Goal: Transaction & Acquisition: Purchase product/service

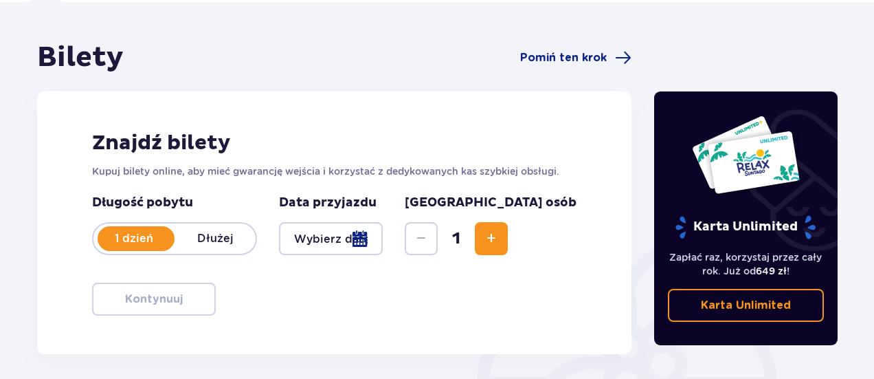
scroll to position [107, 0]
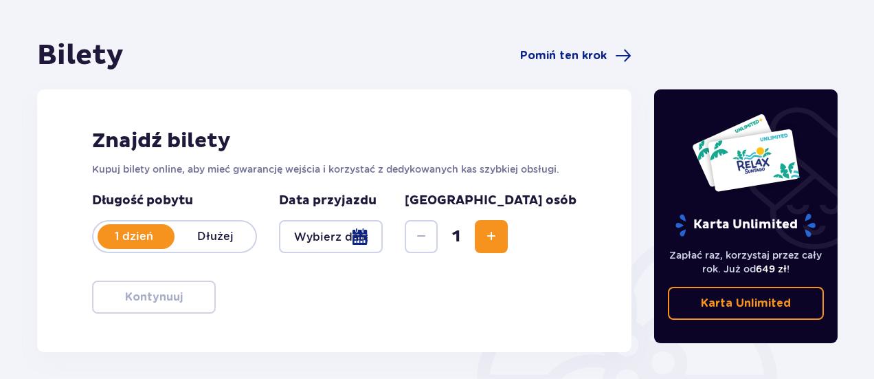
click at [383, 238] on div at bounding box center [331, 236] width 104 height 33
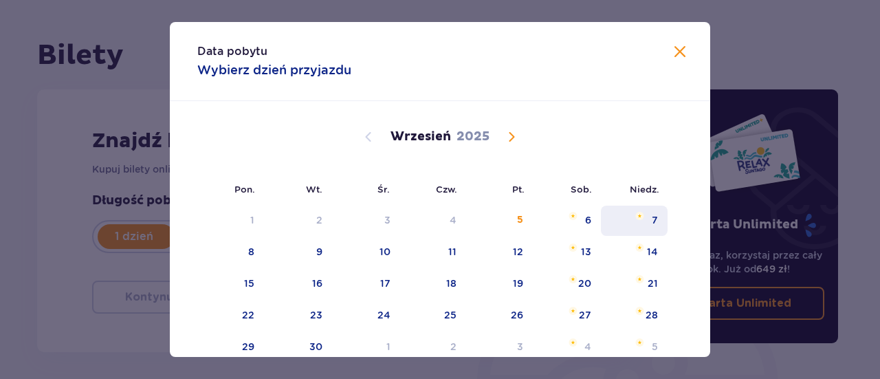
click at [649, 216] on div "7" at bounding box center [634, 220] width 67 height 30
type input "[DATE]"
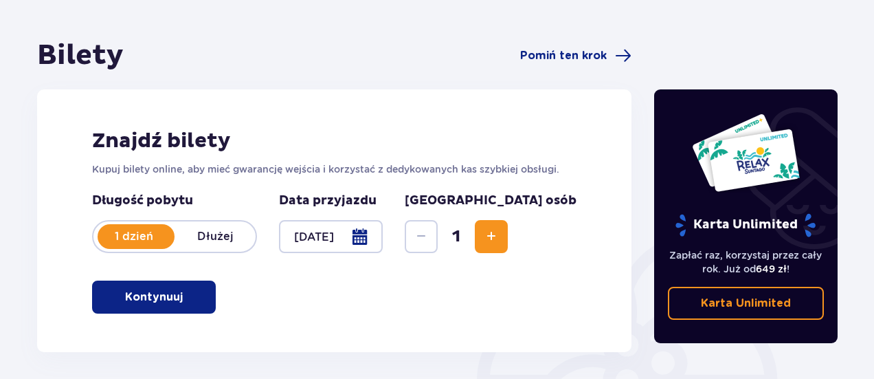
click at [508, 239] on button "Increase" at bounding box center [491, 236] width 33 height 33
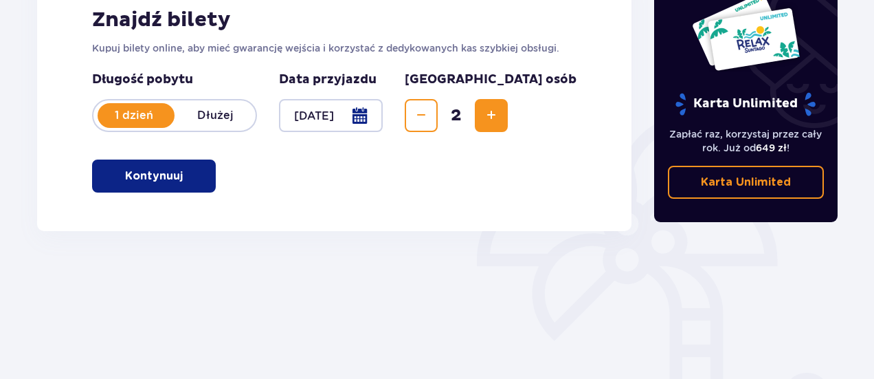
scroll to position [233, 0]
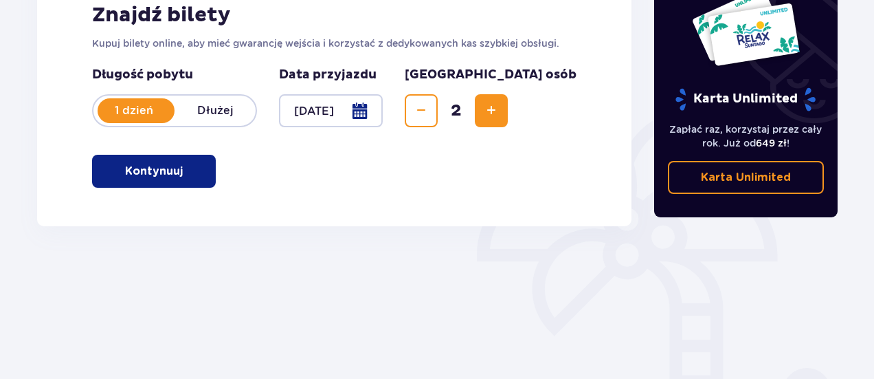
click at [201, 159] on button "Kontynuuj" at bounding box center [154, 171] width 124 height 33
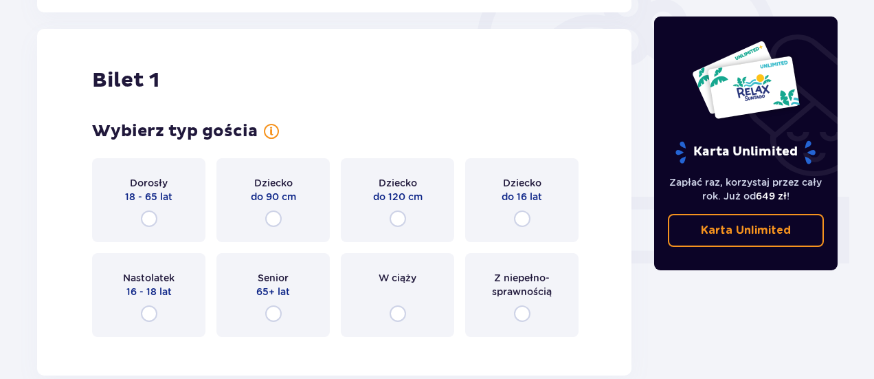
scroll to position [459, 0]
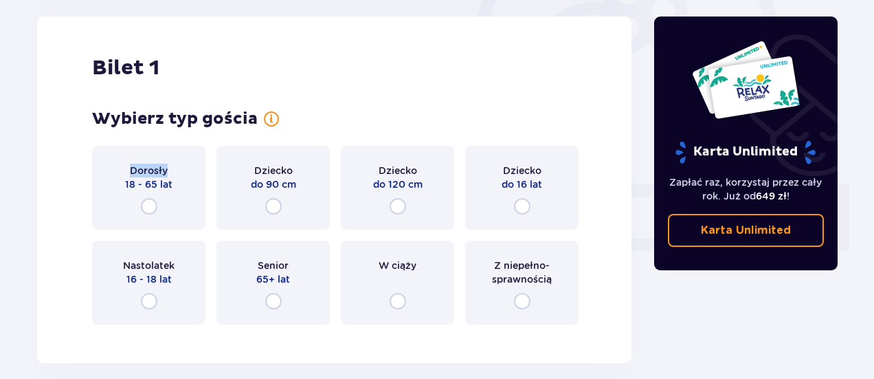
drag, startPoint x: 201, startPoint y: 159, endPoint x: 331, endPoint y: 82, distance: 151.6
click at [331, 82] on div "Bilet 1 Wybierz typ gościa Dorosły 18 - 65 lat Dziecko do 90 cm Dziecko do 120 …" at bounding box center [334, 189] width 594 height 346
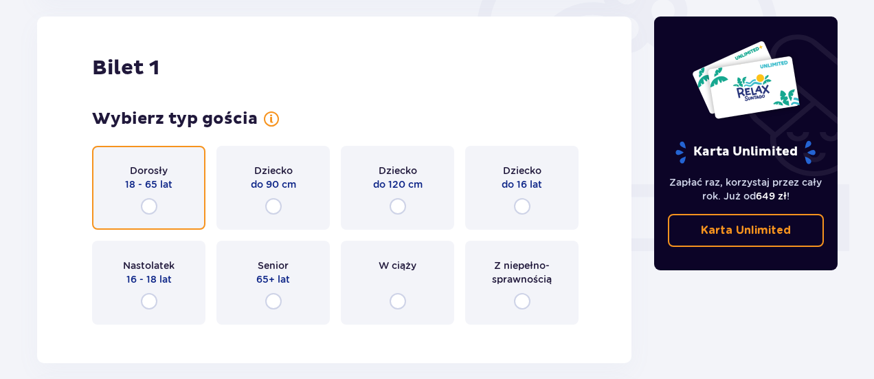
click at [148, 203] on input "radio" at bounding box center [149, 206] width 16 height 16
radio input "true"
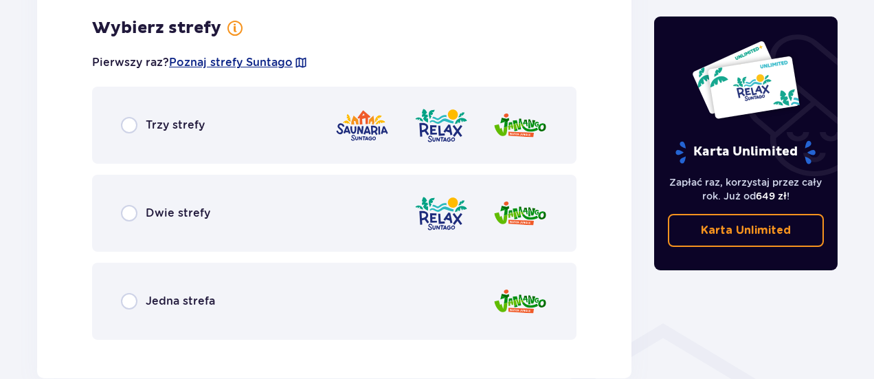
scroll to position [794, 0]
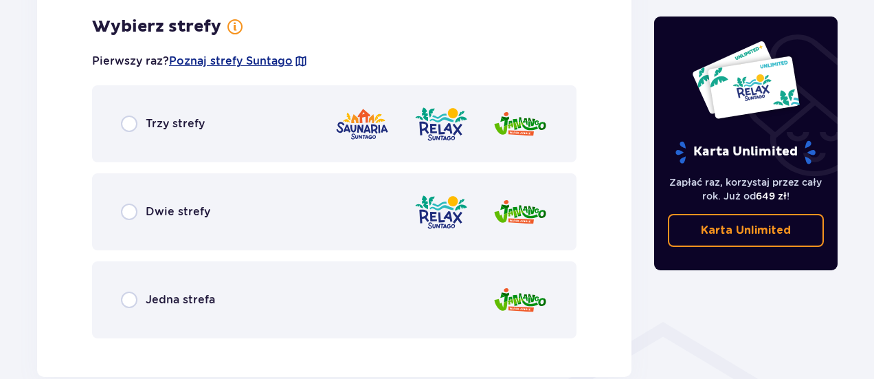
click at [208, 204] on p "Dwie strefy" at bounding box center [178, 211] width 65 height 15
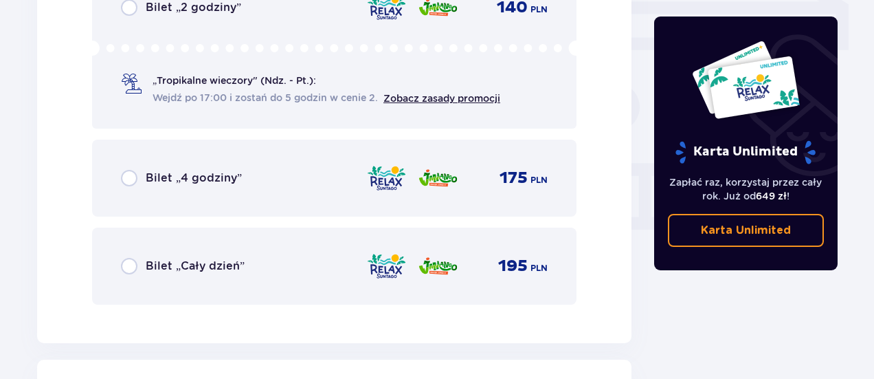
scroll to position [1238, 0]
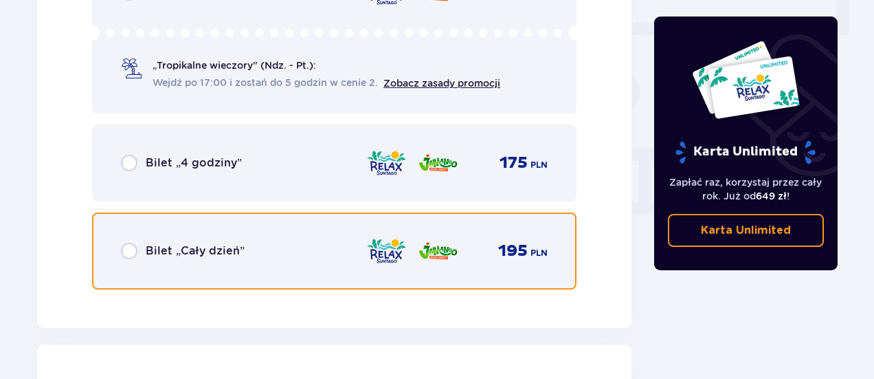
click at [126, 253] on input "radio" at bounding box center [129, 251] width 16 height 16
radio input "true"
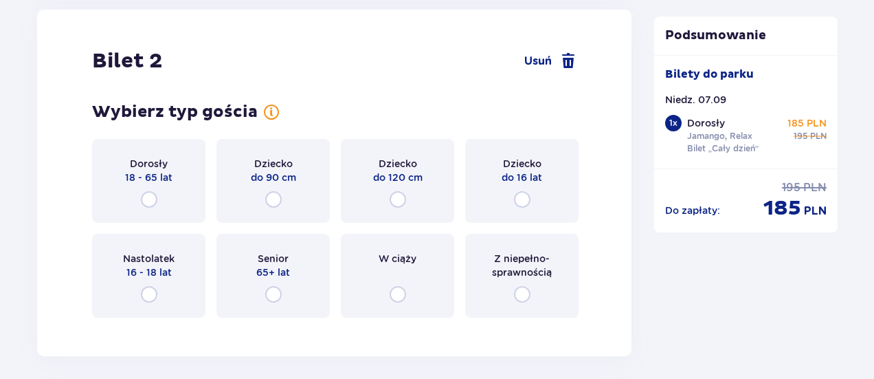
scroll to position [1578, 0]
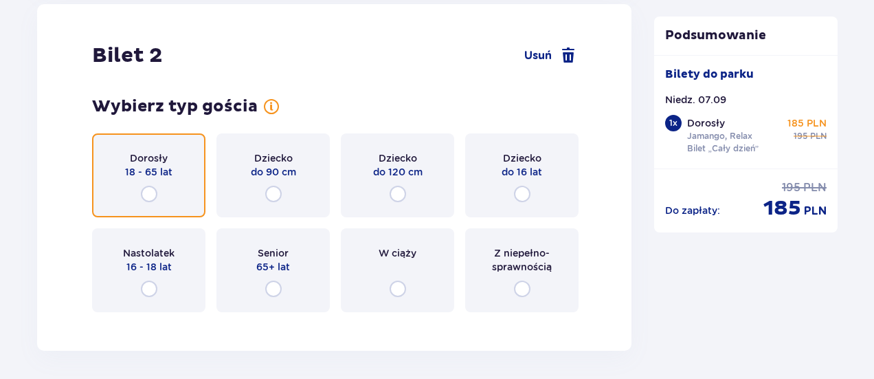
click at [146, 189] on input "radio" at bounding box center [149, 194] width 16 height 16
radio input "true"
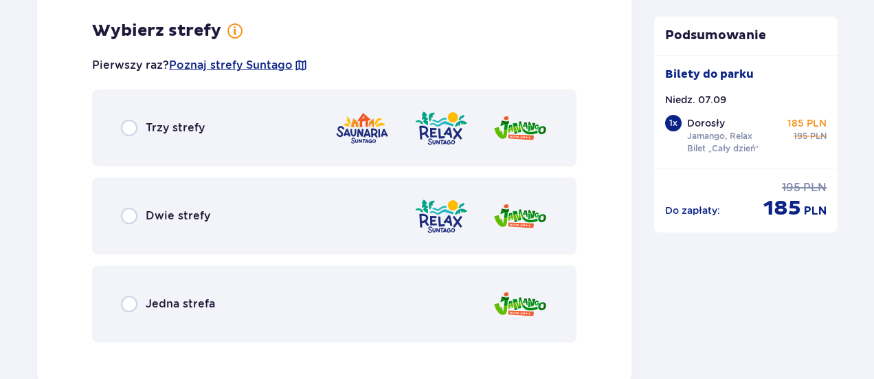
scroll to position [1901, 0]
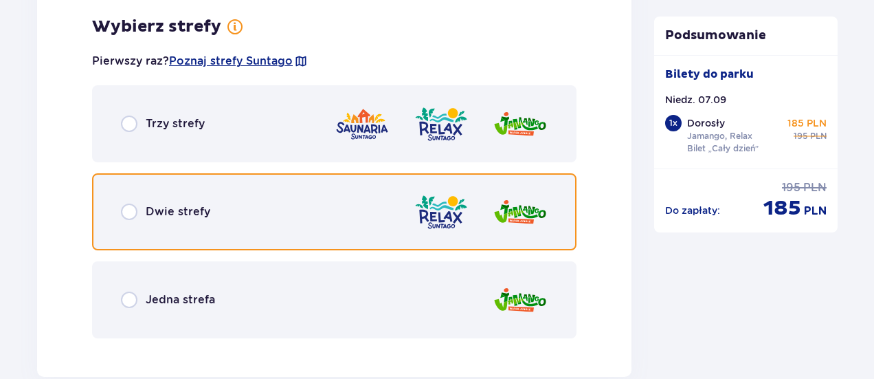
click at [136, 210] on input "radio" at bounding box center [129, 211] width 16 height 16
radio input "true"
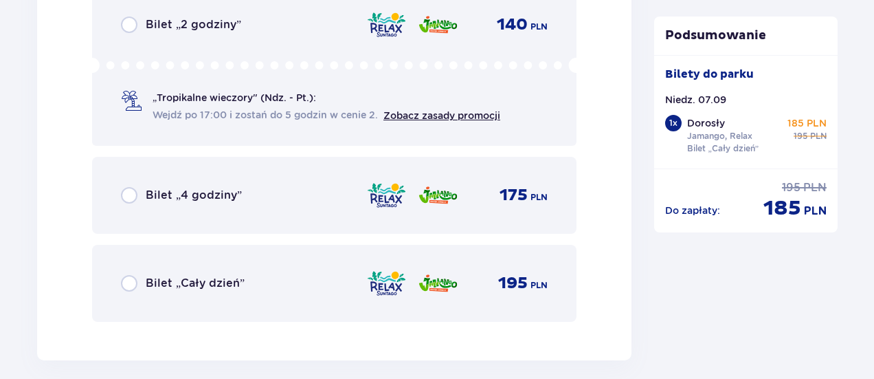
scroll to position [2314, 0]
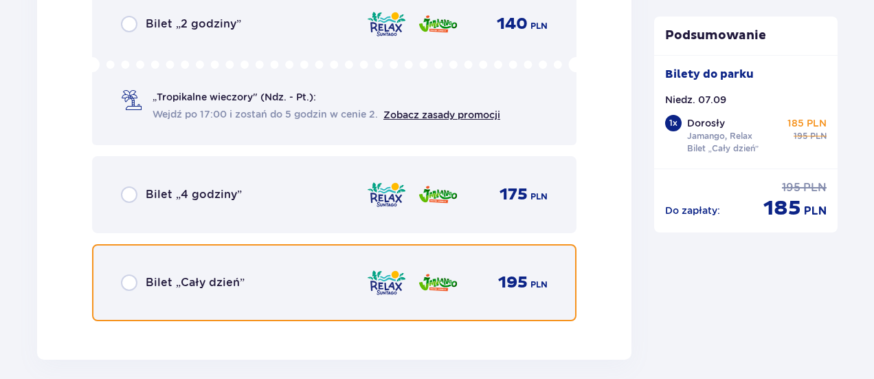
click at [133, 279] on input "radio" at bounding box center [129, 282] width 16 height 16
radio input "true"
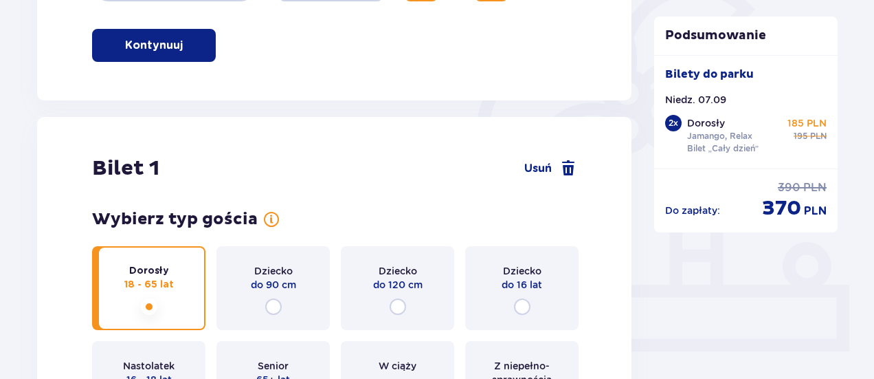
scroll to position [359, 0]
